Goal: Task Accomplishment & Management: Use online tool/utility

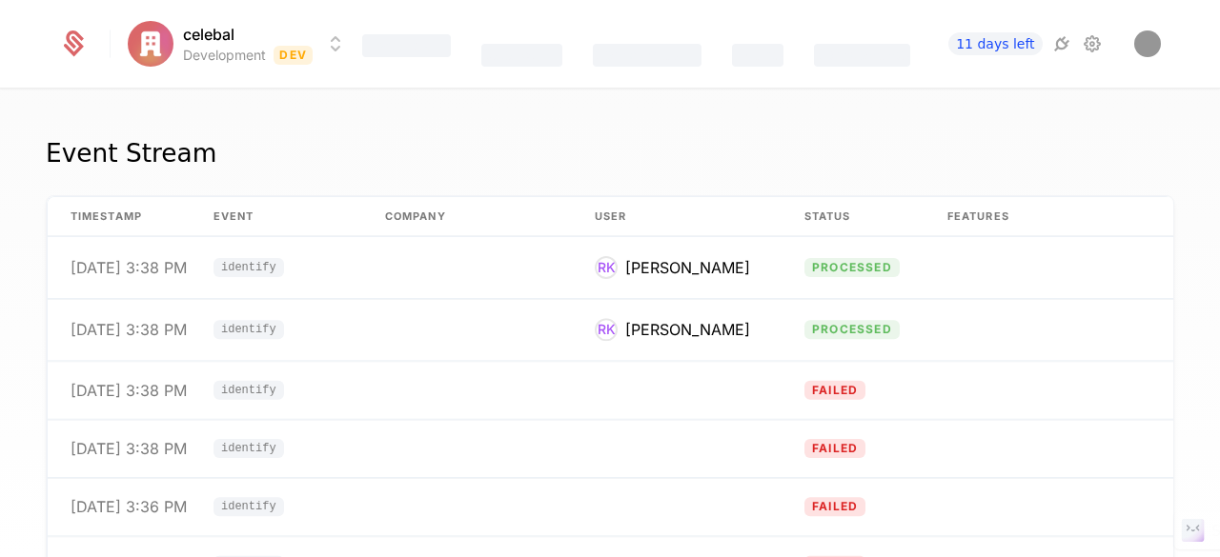
scroll to position [284, 0]
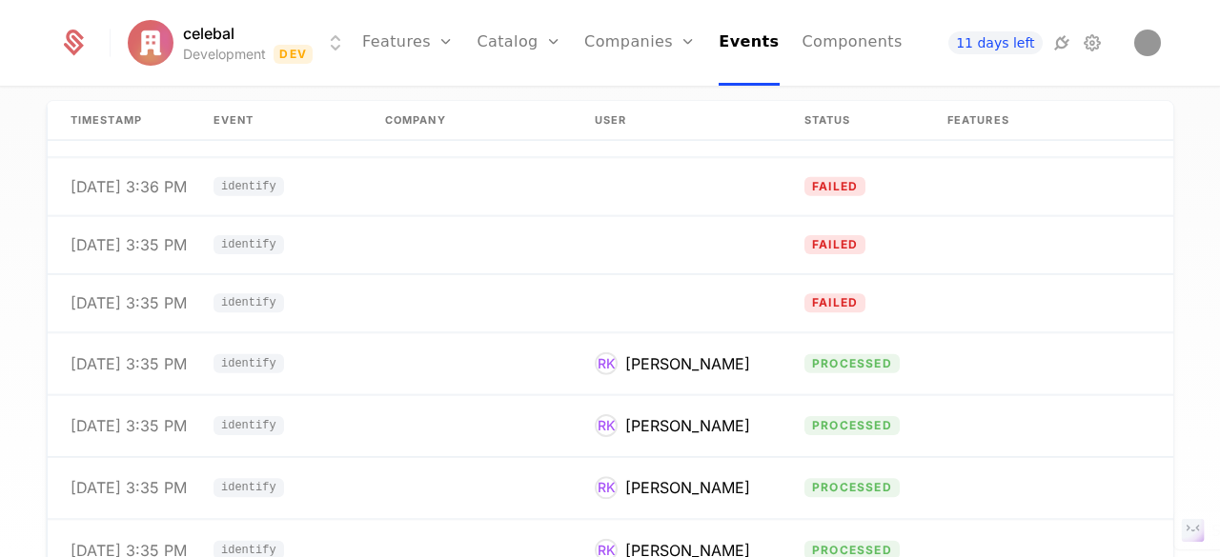
click at [417, 119] on th "Company" at bounding box center [467, 121] width 210 height 40
click at [408, 106] on th "Company" at bounding box center [467, 121] width 210 height 40
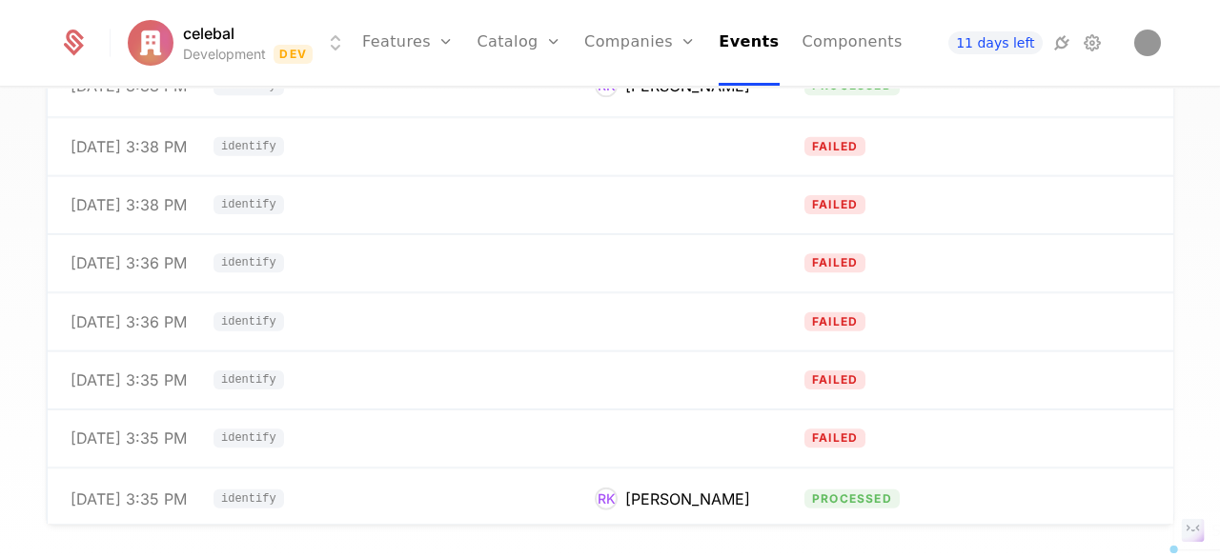
scroll to position [0, 0]
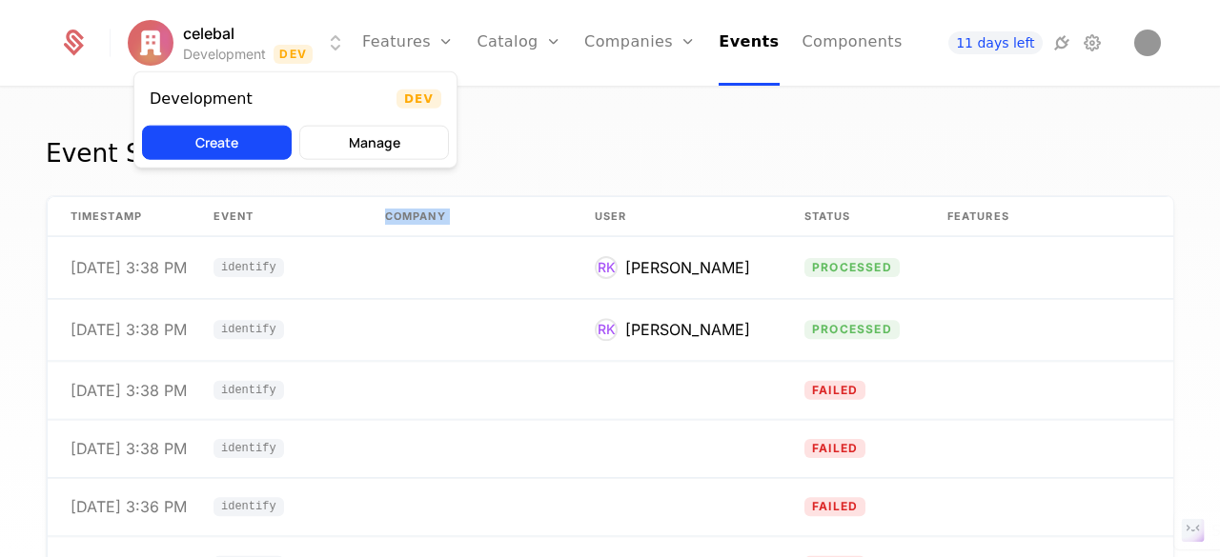
click at [236, 43] on html "celebal Development Dev Features Features Flags Catalog Plans Add Ons Credits C…" at bounding box center [610, 278] width 1220 height 557
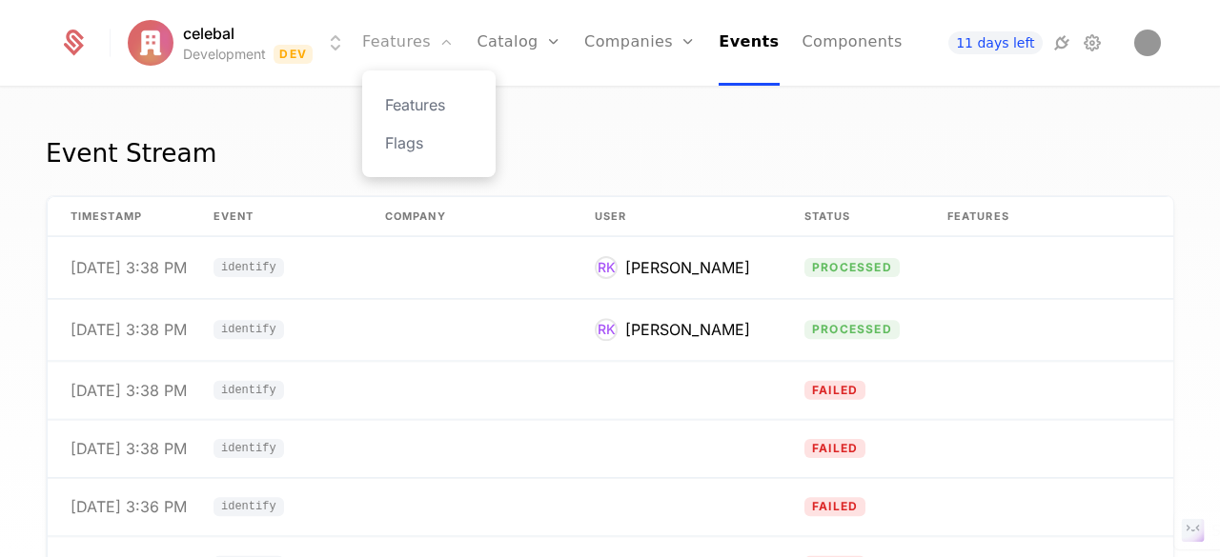
click at [399, 41] on html "celebal Development Dev Features Features Flags Catalog Plans Add Ons Credits C…" at bounding box center [610, 278] width 1220 height 557
click at [1088, 35] on icon at bounding box center [1091, 42] width 23 height 23
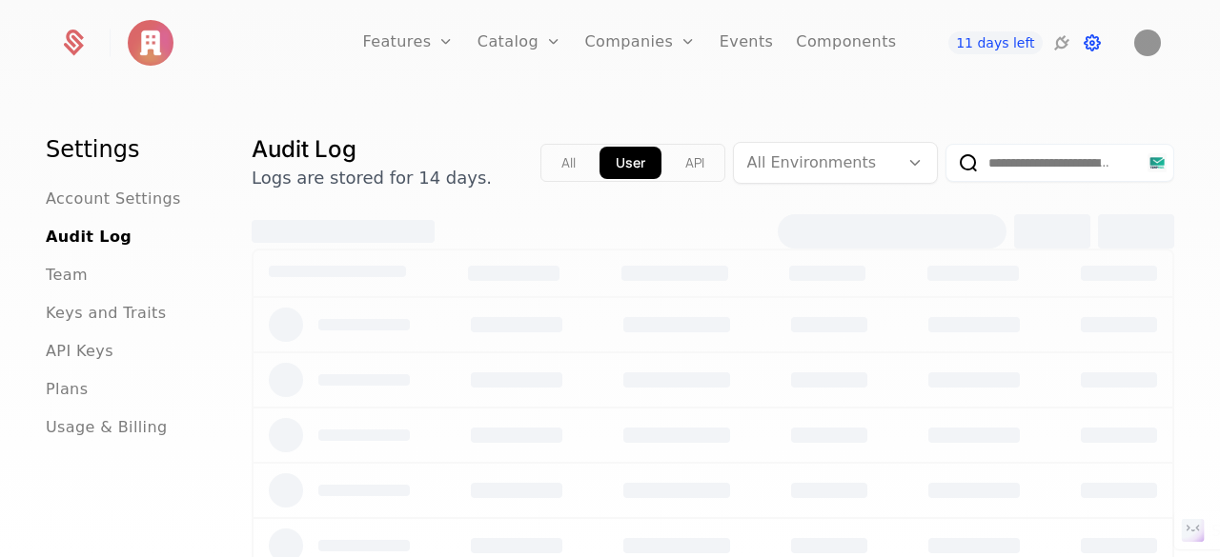
click at [1088, 35] on icon at bounding box center [1091, 42] width 23 height 23
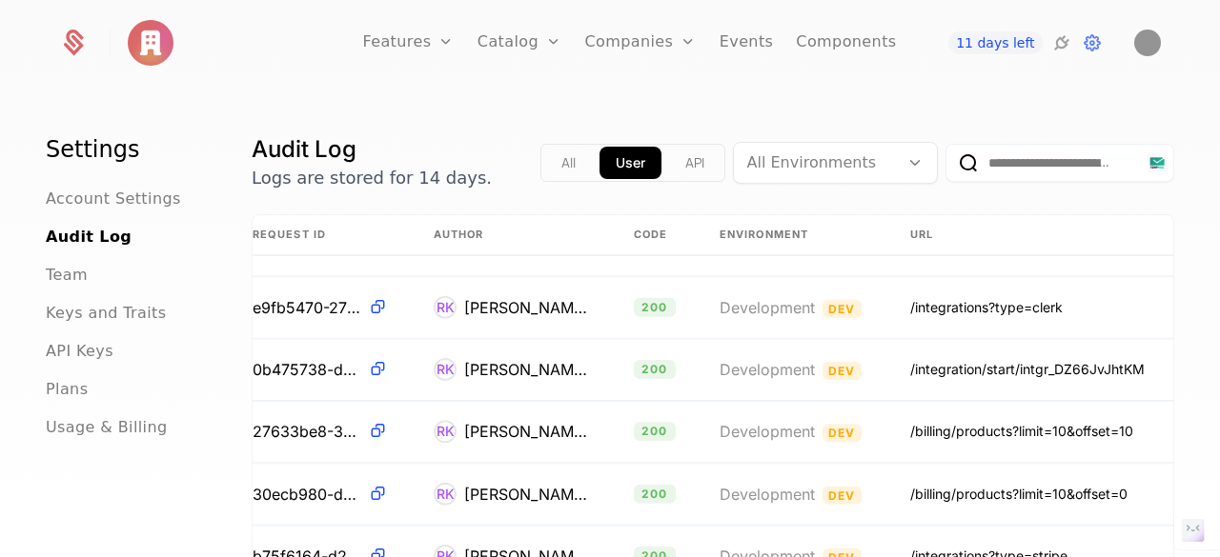
scroll to position [1972, 0]
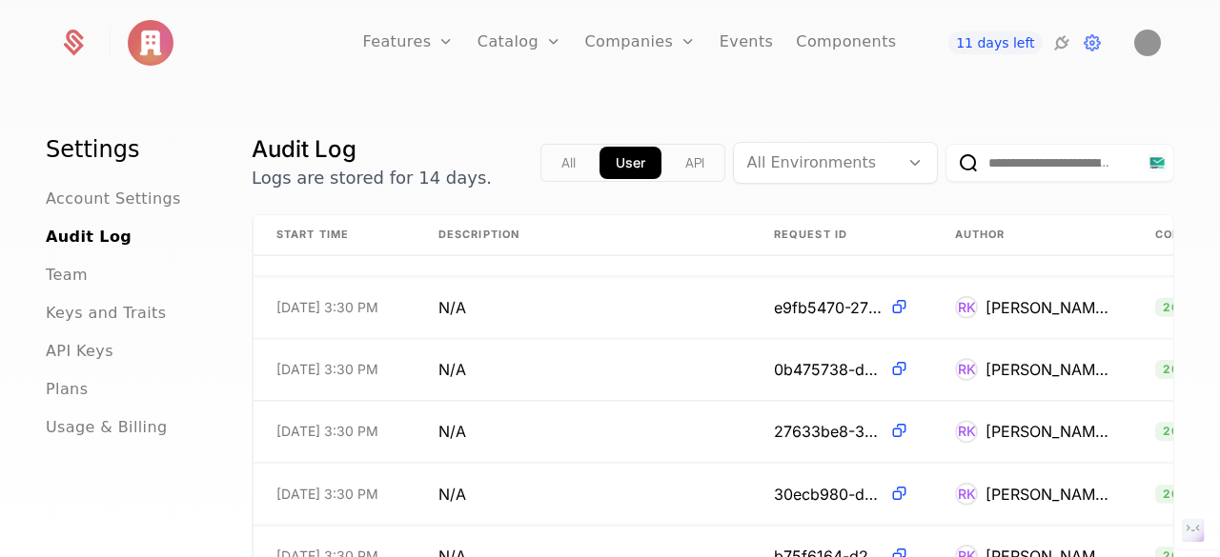
click at [552, 161] on button "All" at bounding box center [568, 163] width 47 height 32
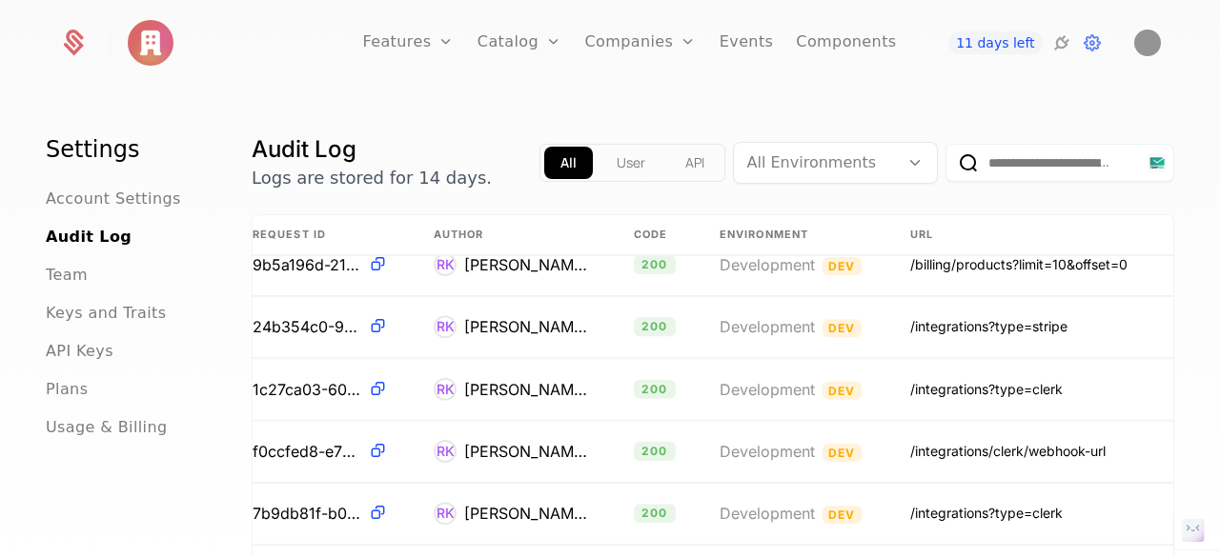
scroll to position [1350, 549]
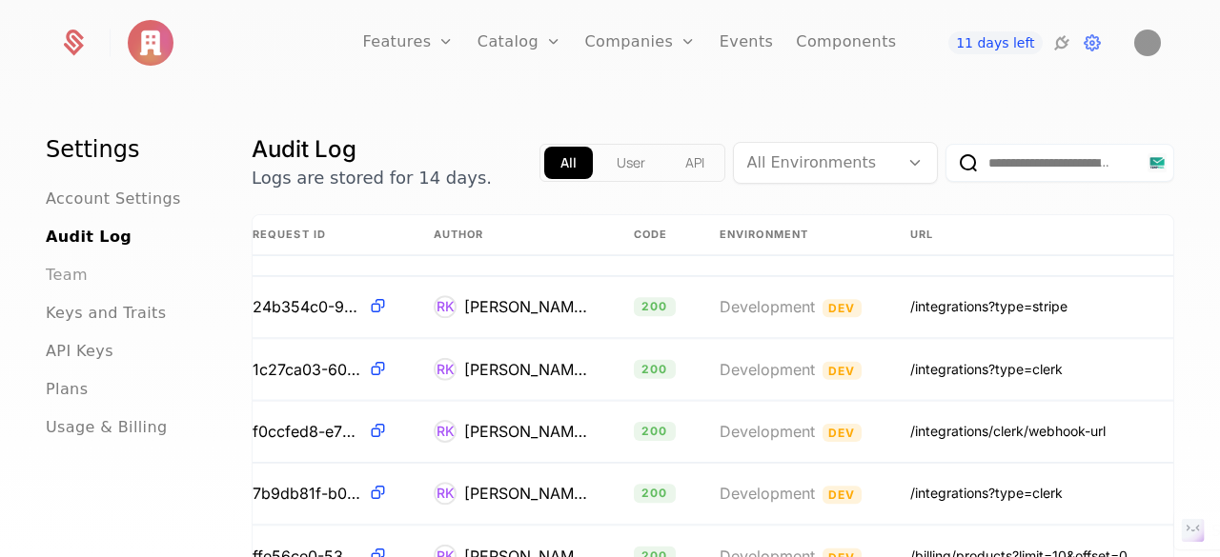
click at [76, 272] on span "Team" at bounding box center [67, 275] width 42 height 23
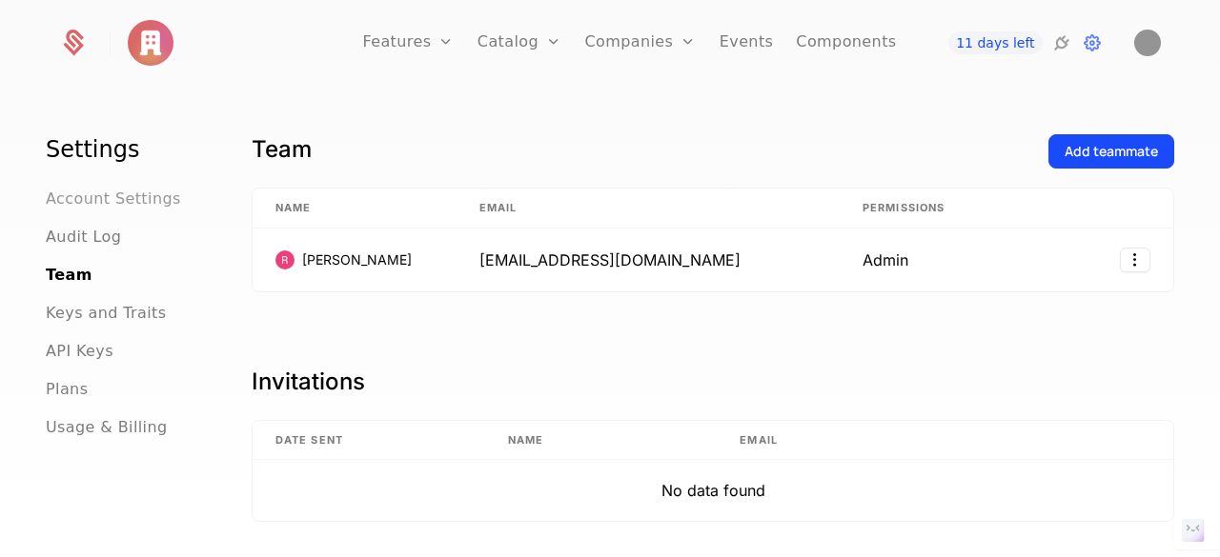
click at [140, 193] on span "Account Settings" at bounding box center [113, 199] width 135 height 23
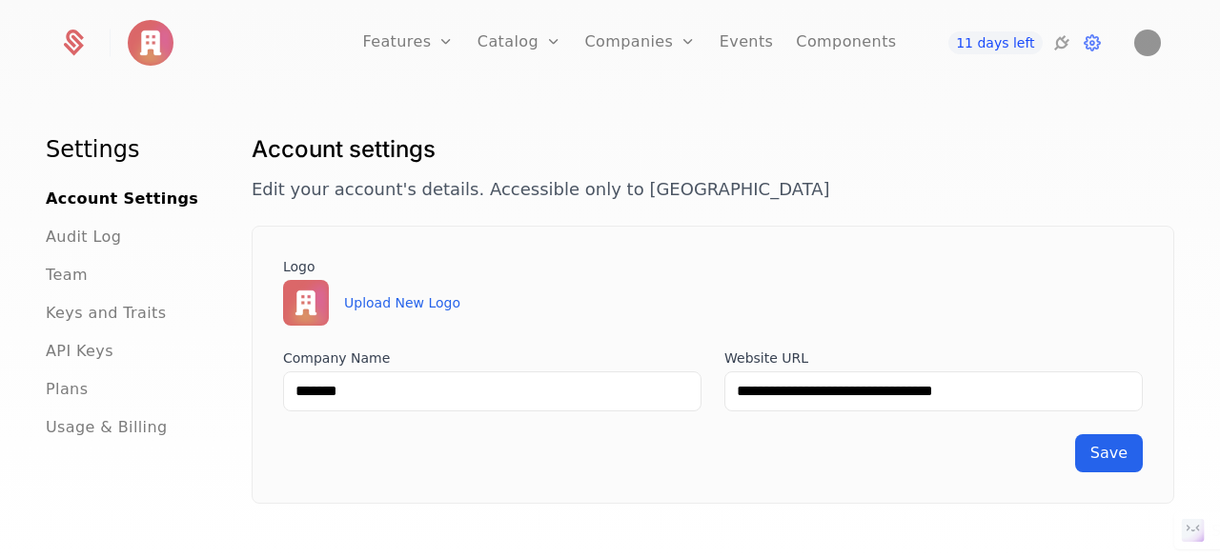
click at [63, 39] on icon at bounding box center [73, 43] width 27 height 27
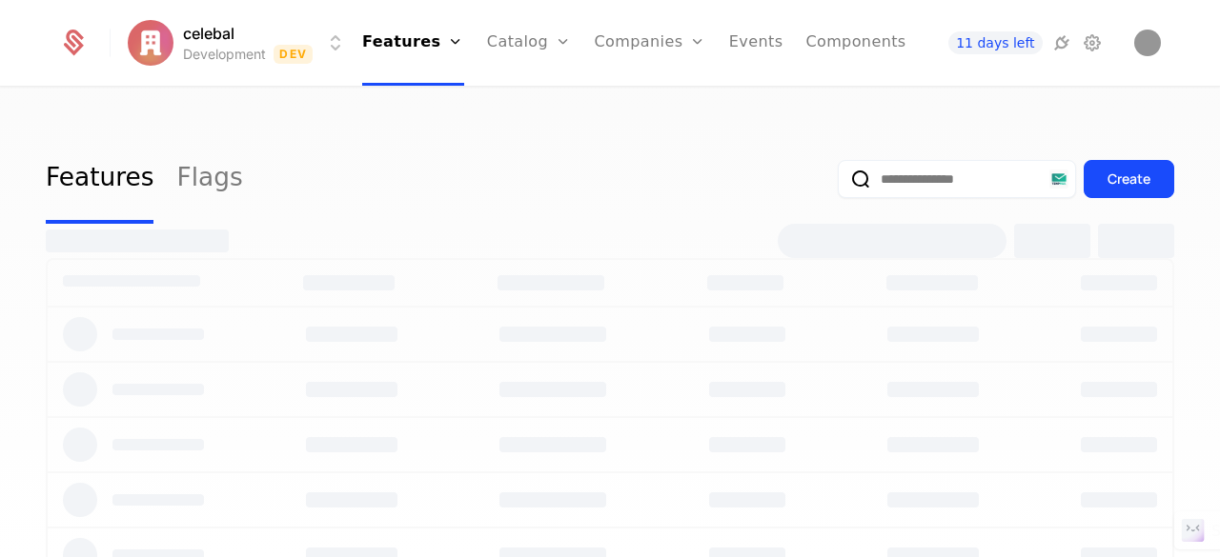
click at [63, 39] on icon at bounding box center [73, 43] width 27 height 27
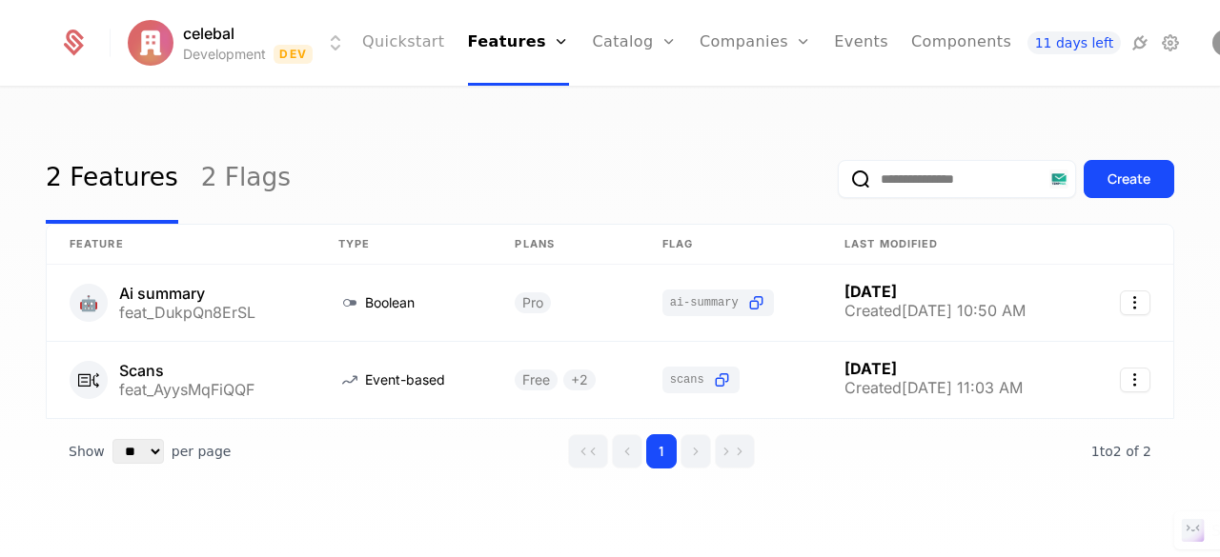
click at [412, 38] on link "Quickstart" at bounding box center [403, 43] width 83 height 86
click at [630, 217] on link "Configuration" at bounding box center [664, 219] width 98 height 23
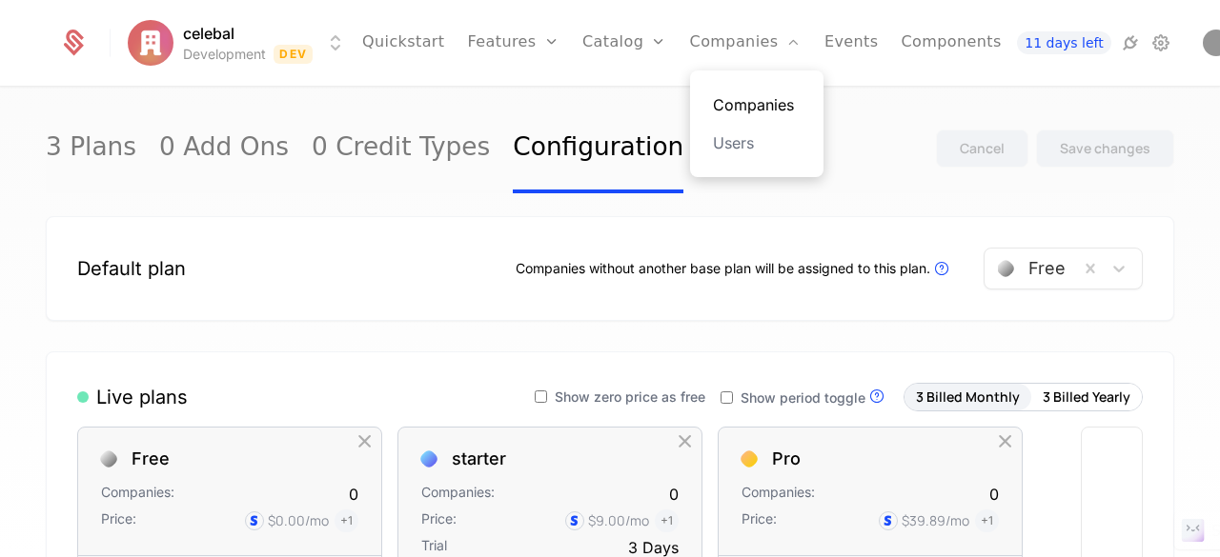
click at [746, 93] on link "Companies" at bounding box center [757, 104] width 88 height 23
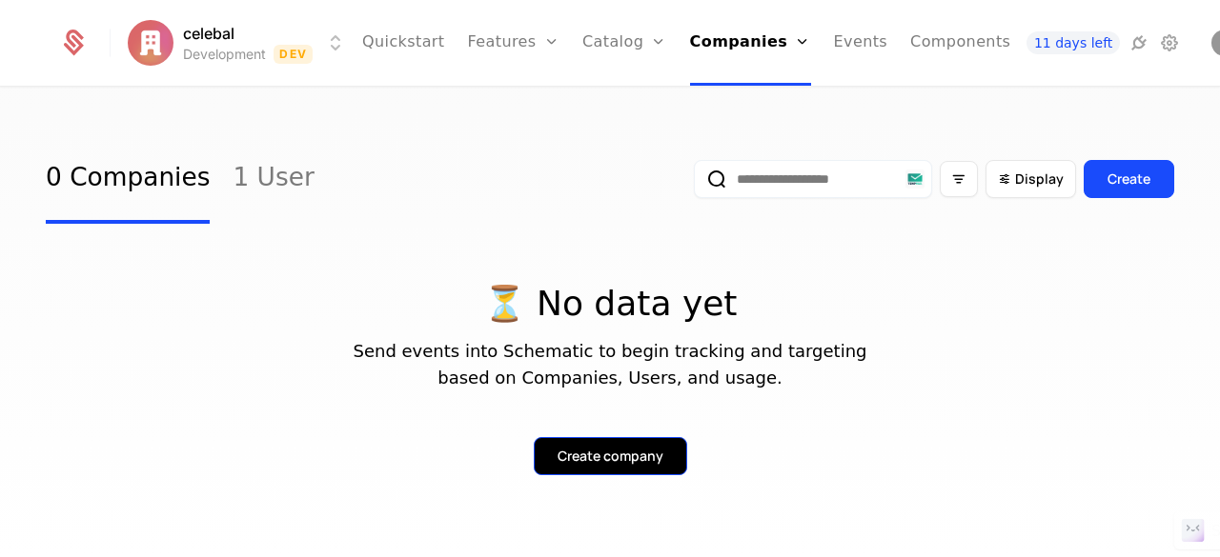
click at [569, 449] on div "Create company" at bounding box center [610, 456] width 106 height 19
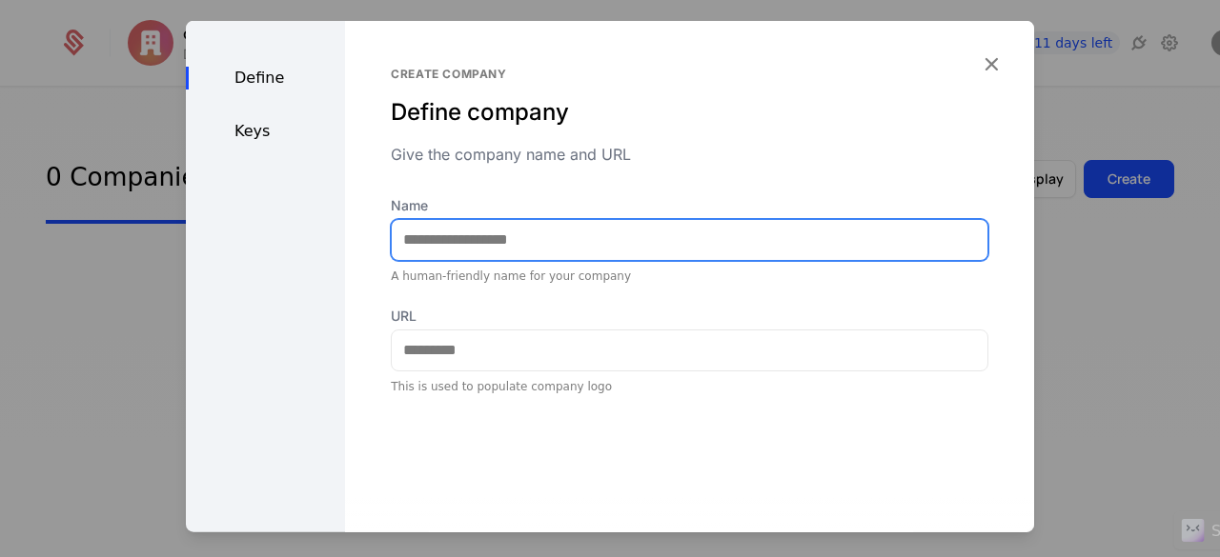
click at [551, 241] on input "Name" at bounding box center [689, 239] width 595 height 40
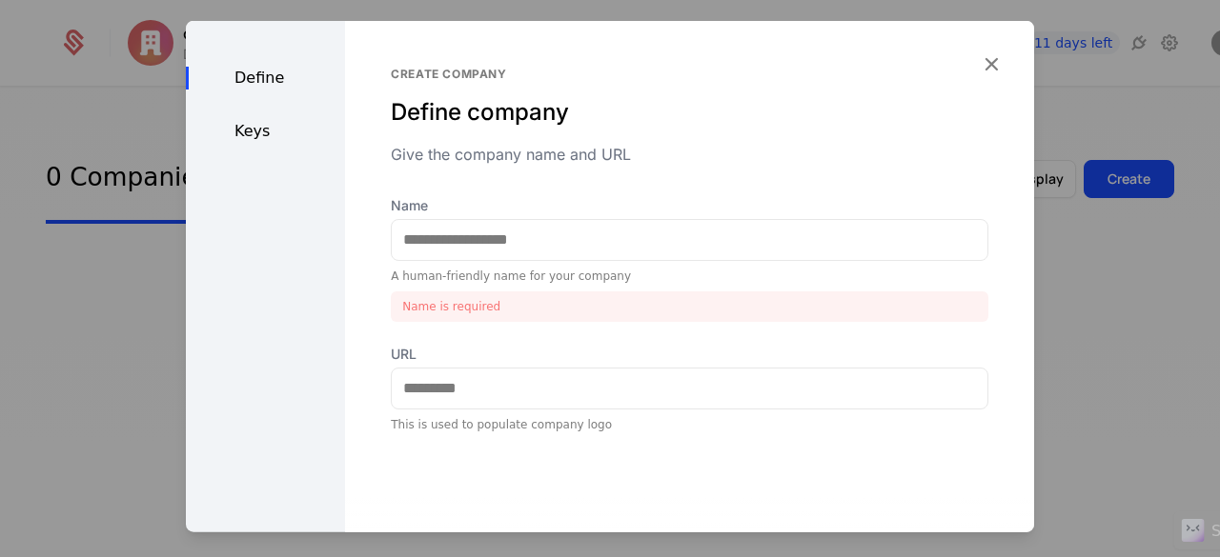
click at [263, 136] on div "Keys" at bounding box center [265, 130] width 159 height 23
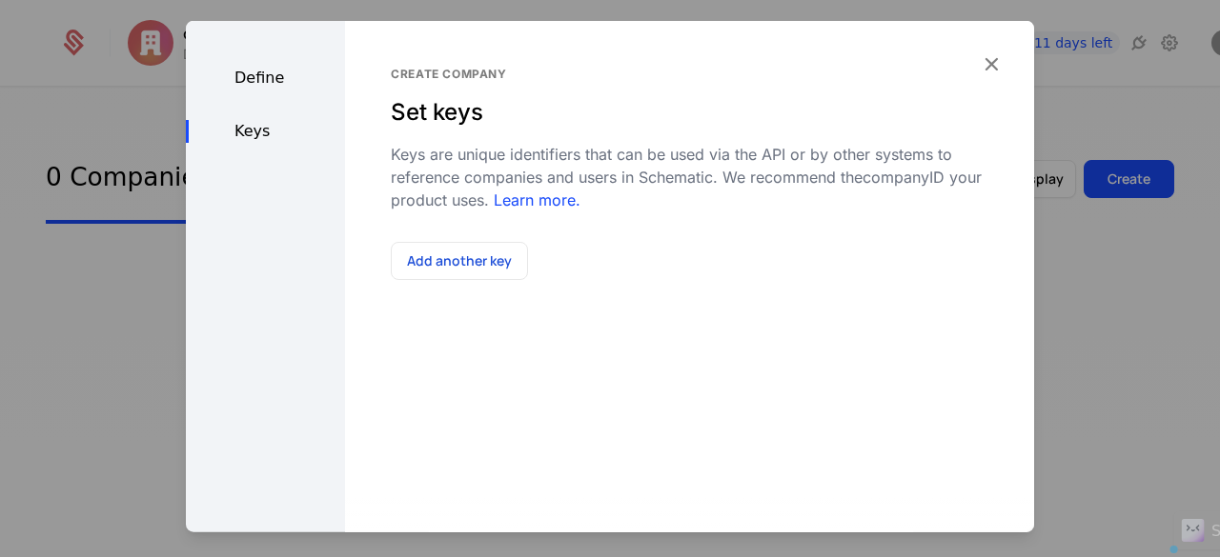
click at [263, 136] on div "Keys" at bounding box center [265, 130] width 159 height 23
drag, startPoint x: 987, startPoint y: 47, endPoint x: 979, endPoint y: 55, distance: 11.5
click at [979, 55] on div "Define Keys Create company Set keys Keys are unique identifiers that can be use…" at bounding box center [610, 321] width 848 height 602
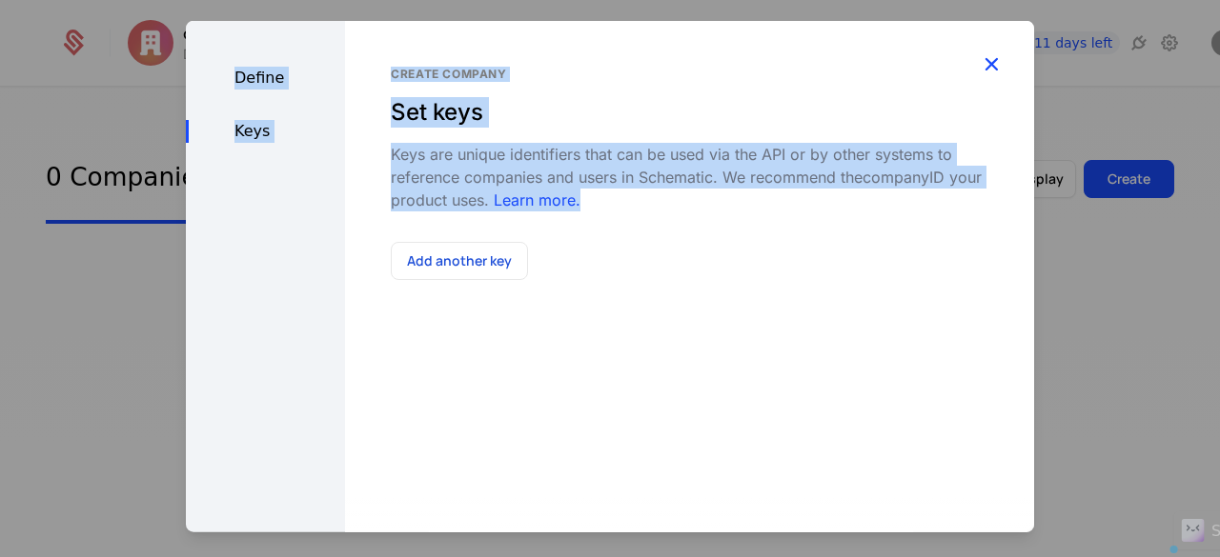
drag, startPoint x: 936, startPoint y: 203, endPoint x: 978, endPoint y: 58, distance: 151.0
click at [978, 58] on div "Define Keys Create company Set keys Keys are unique identifiers that can be use…" at bounding box center [610, 321] width 848 height 602
click at [978, 58] on icon "button" at bounding box center [990, 62] width 25 height 25
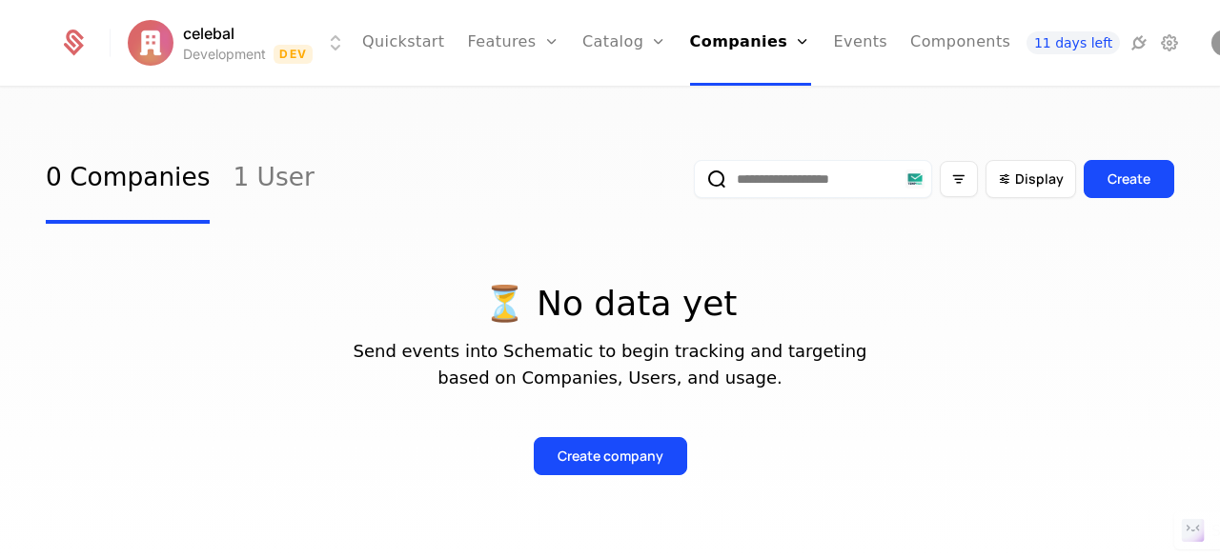
click at [808, 337] on div "⏳ No data yet Send events into Schematic to begin tracking and targeting based …" at bounding box center [610, 380] width 1128 height 191
